Goal: Use online tool/utility: Utilize a website feature to perform a specific function

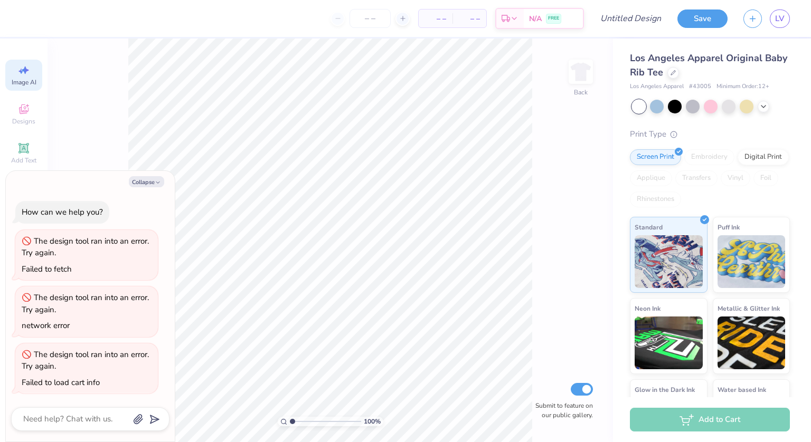
select select "4"
click at [153, 181] on button "Collapse" at bounding box center [146, 181] width 35 height 11
type textarea "x"
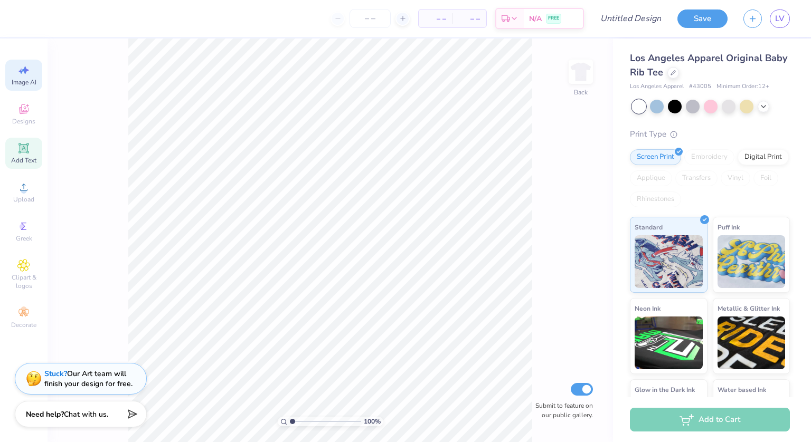
click at [22, 158] on span "Add Text" at bounding box center [23, 160] width 25 height 8
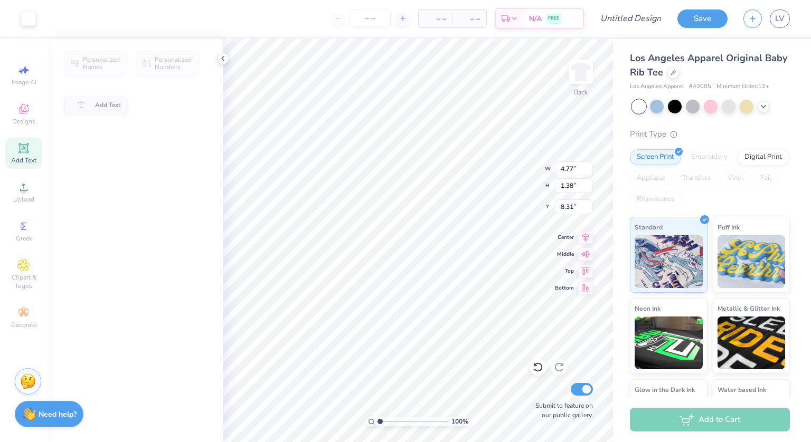
scroll to position [0, 0]
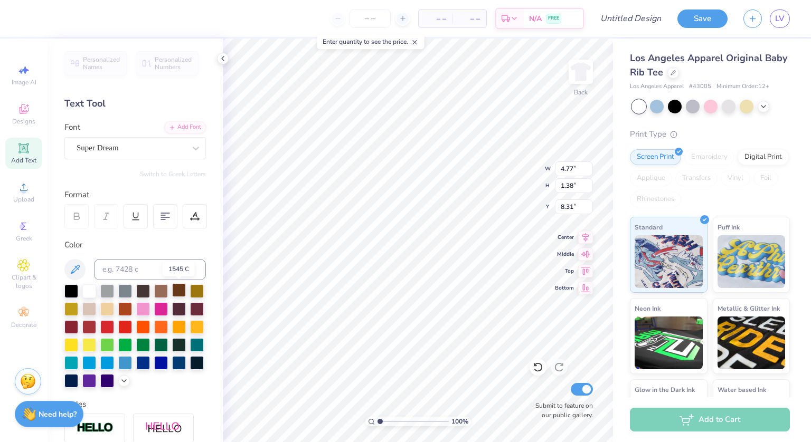
click at [180, 292] on div at bounding box center [179, 290] width 14 height 14
click at [191, 151] on icon at bounding box center [196, 148] width 11 height 11
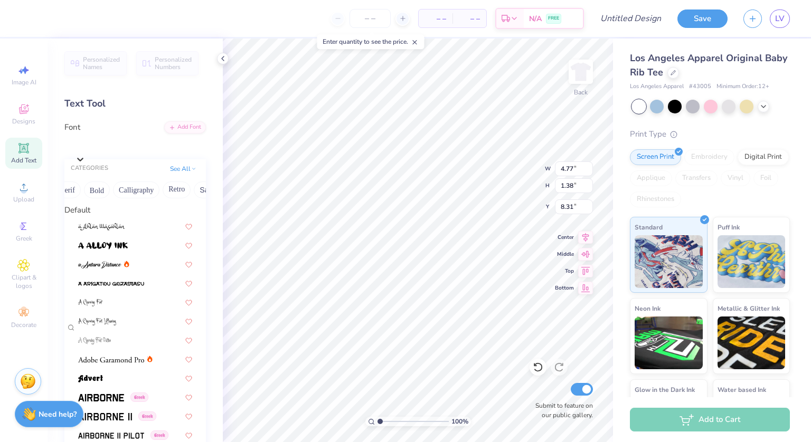
scroll to position [0, 141]
click at [118, 198] on button "Calligraphy" at bounding box center [120, 190] width 46 height 17
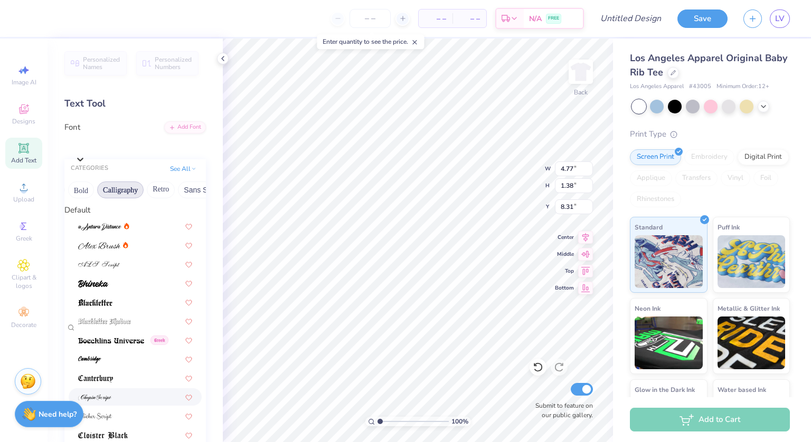
click at [114, 403] on div at bounding box center [135, 397] width 114 height 11
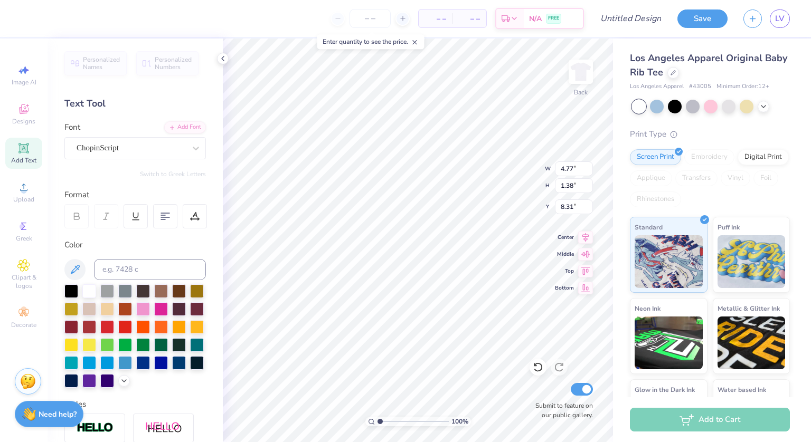
type input "7.00"
type input "1.55"
type input "8.23"
type textarea "T"
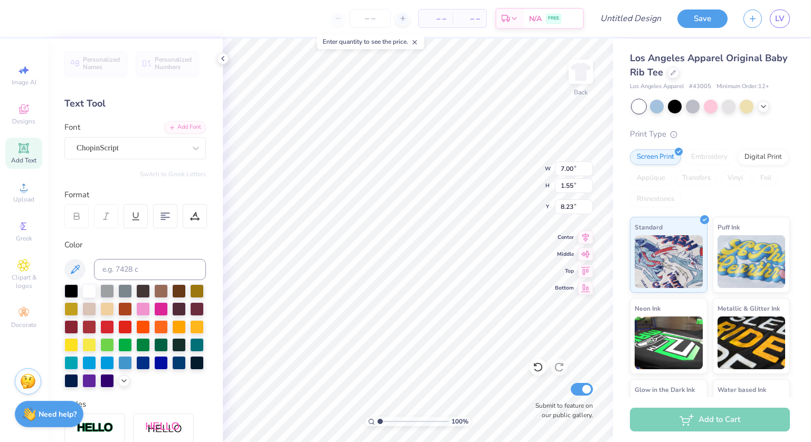
scroll to position [8, 4]
type textarea "gamma phi beta"
type input "2.12"
click at [26, 78] on span "Image AI" at bounding box center [24, 82] width 25 height 8
select select "4"
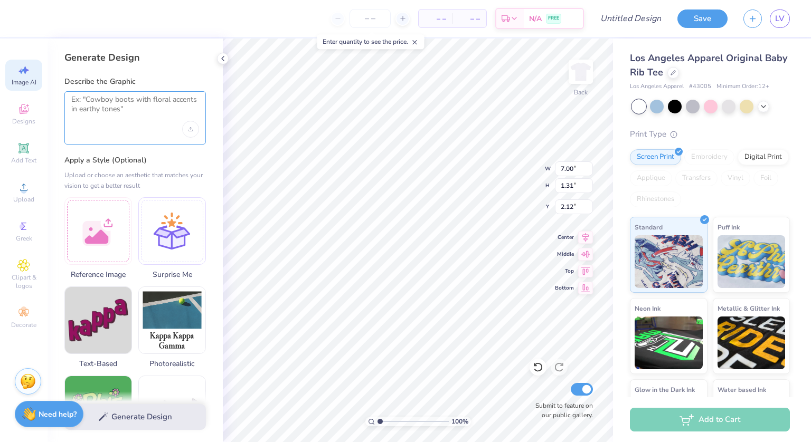
click at [161, 109] on textarea at bounding box center [135, 108] width 128 height 26
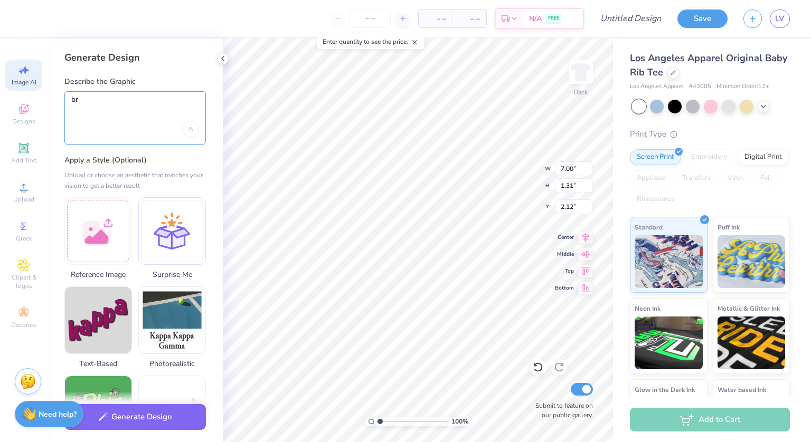
type textarea "b"
type textarea "light yellow crescent moon"
click at [169, 412] on button "Generate Design" at bounding box center [134, 415] width 141 height 26
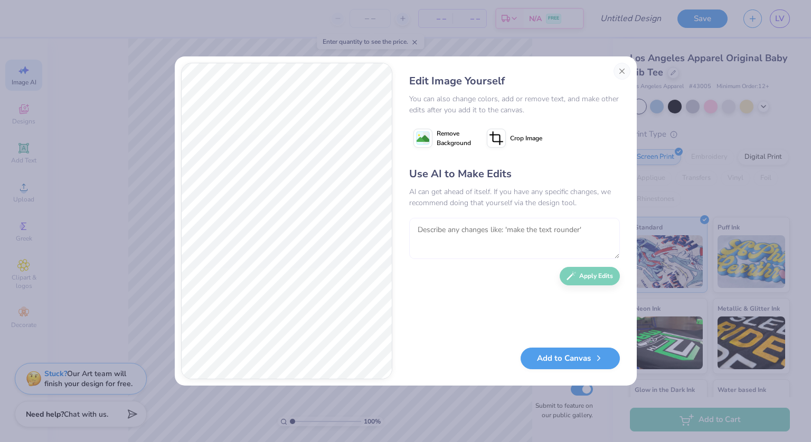
click at [448, 234] on textarea at bounding box center [514, 238] width 211 height 41
type textarea "flip it"
click at [576, 273] on button "Apply Edits" at bounding box center [589, 273] width 60 height 18
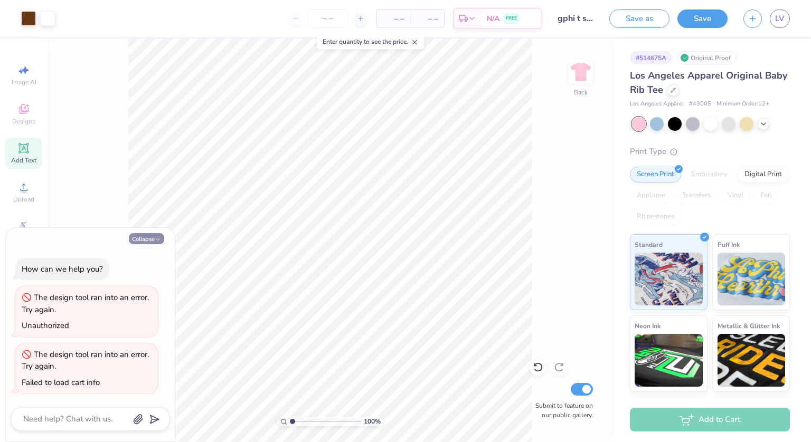
click at [138, 241] on button "Collapse" at bounding box center [146, 238] width 35 height 11
type textarea "x"
